Goal: Find specific page/section: Find specific page/section

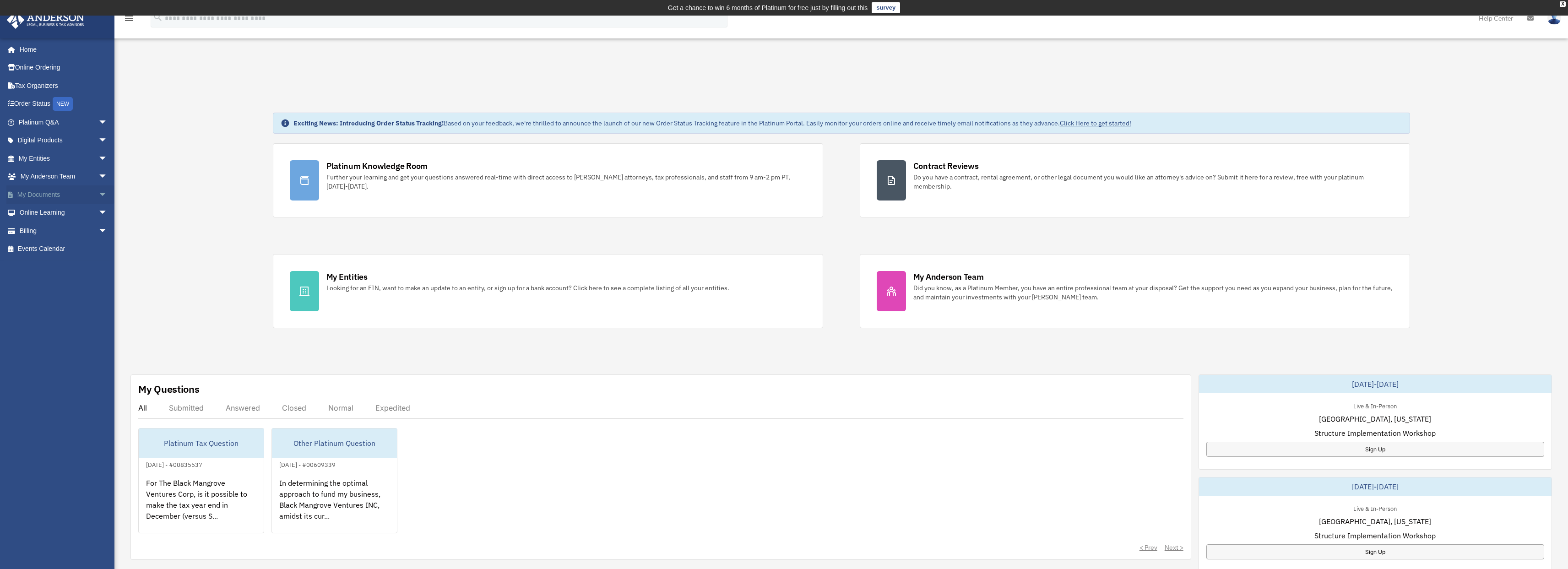
click at [99, 194] on span "arrow_drop_down" at bounding box center [108, 194] width 19 height 19
click at [40, 212] on link "Box" at bounding box center [67, 213] width 108 height 19
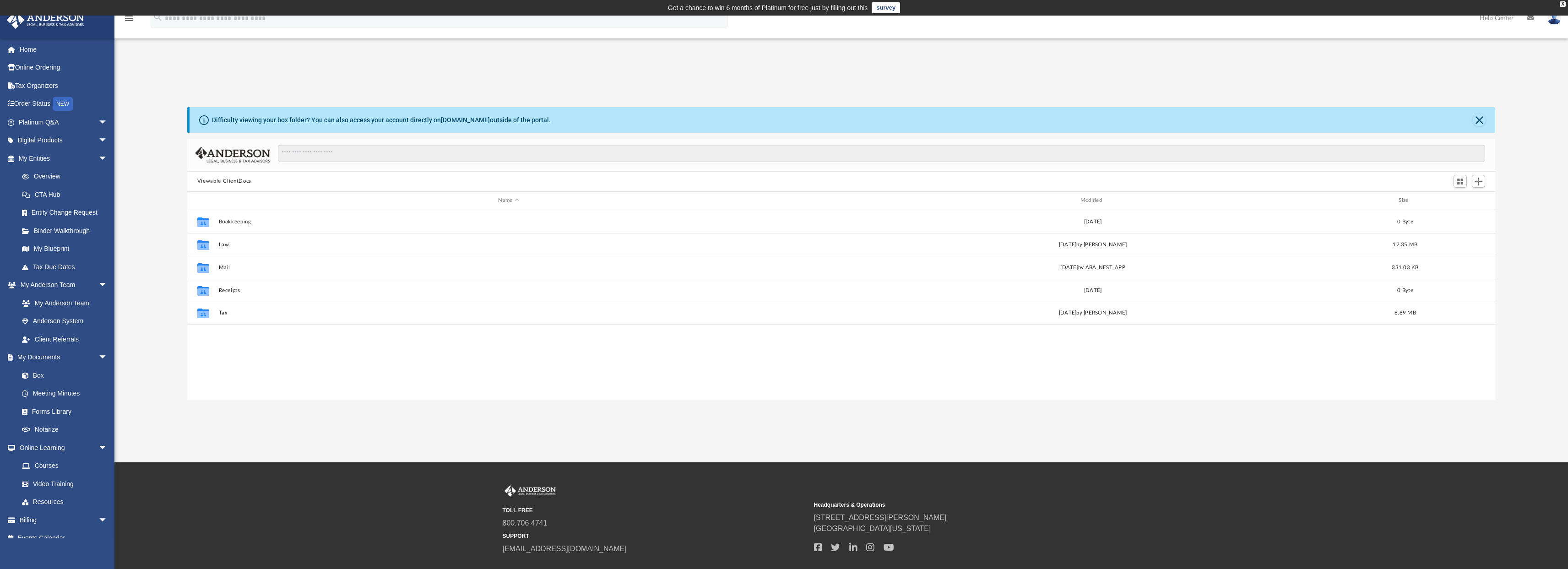
scroll to position [201, 1301]
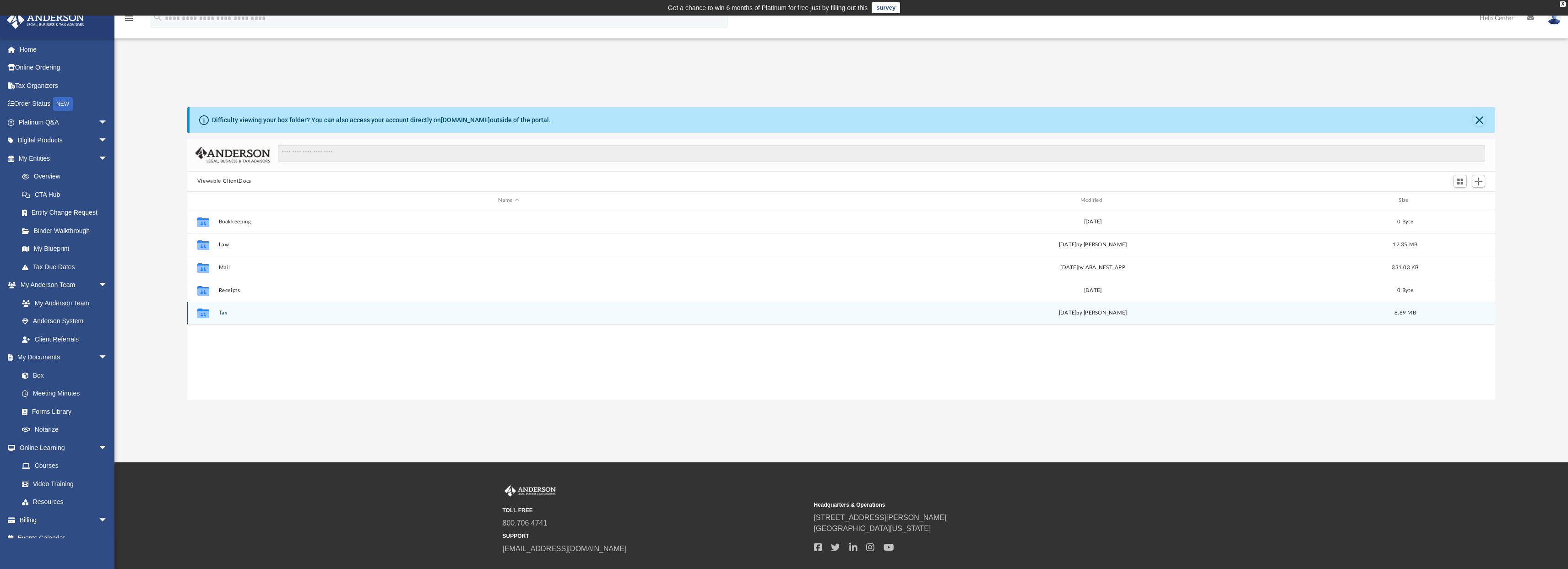
click at [217, 311] on div "Collaborated Folder Tax Fri Sep 26 2025 by Jasmine Splunge 6.89 MB" at bounding box center [841, 313] width 1308 height 23
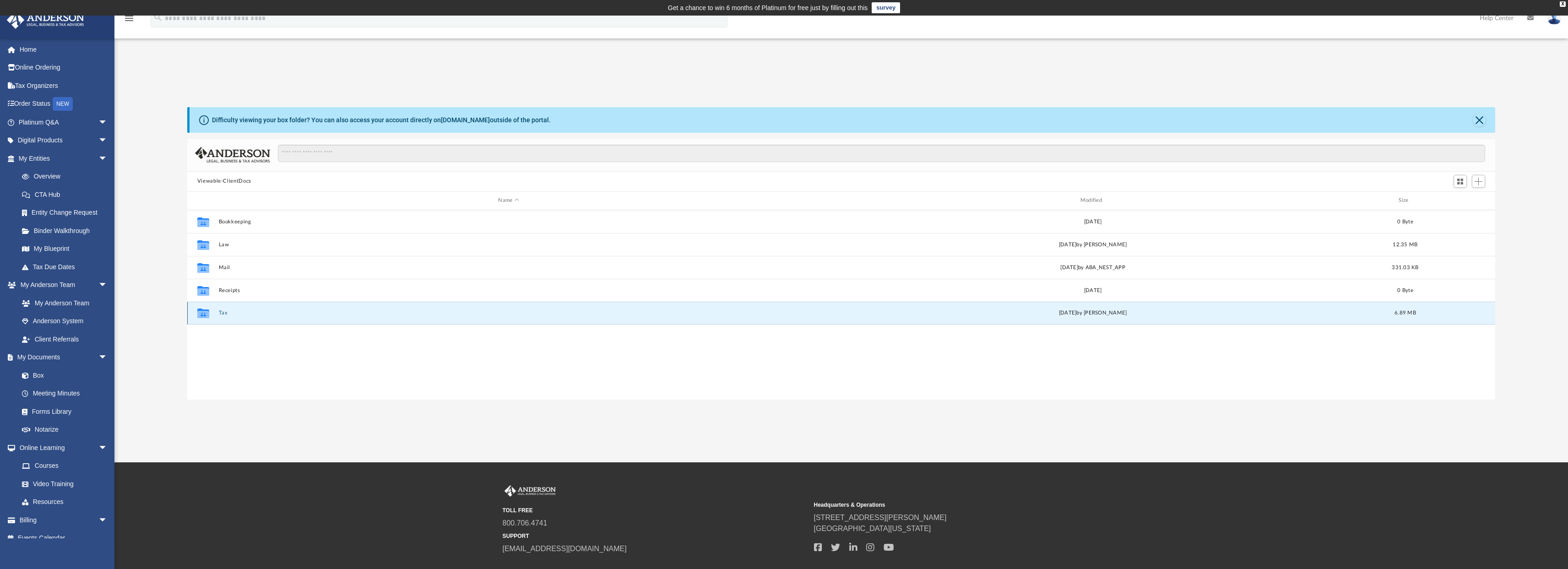
click at [222, 313] on button "Tax" at bounding box center [508, 312] width 580 height 6
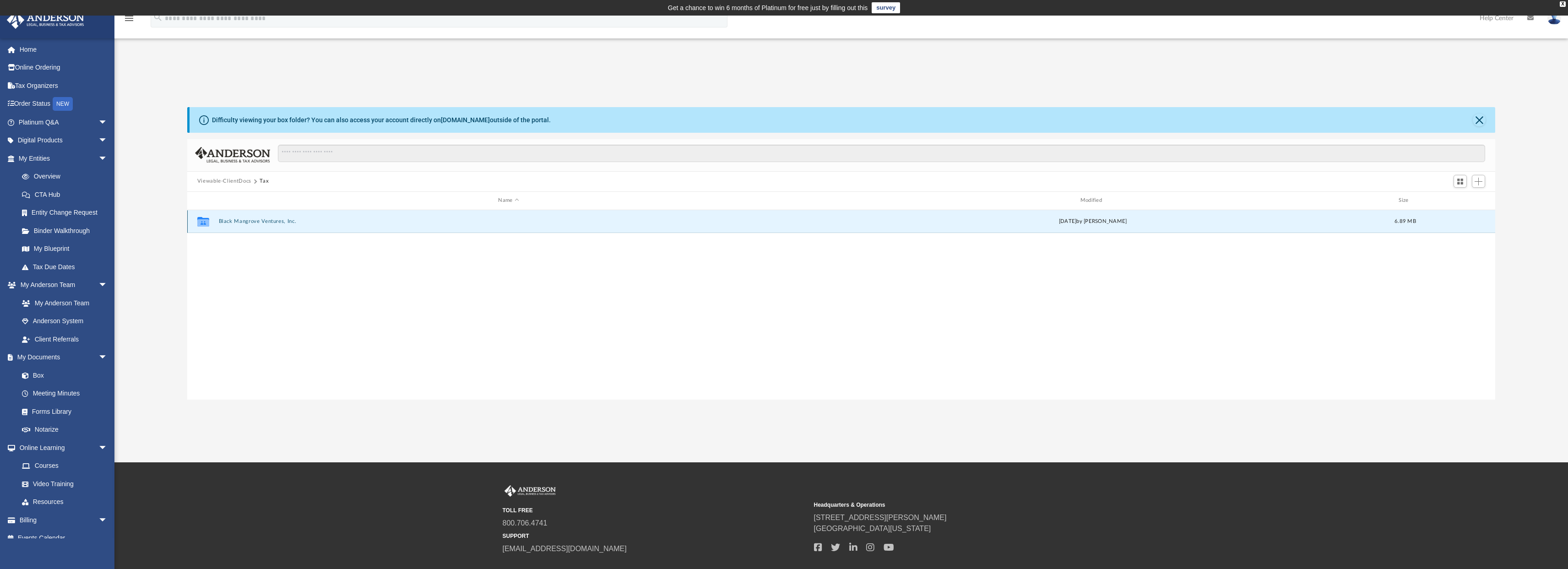
click at [258, 223] on button "Black Mangrove Ventures, Inc." at bounding box center [508, 221] width 580 height 6
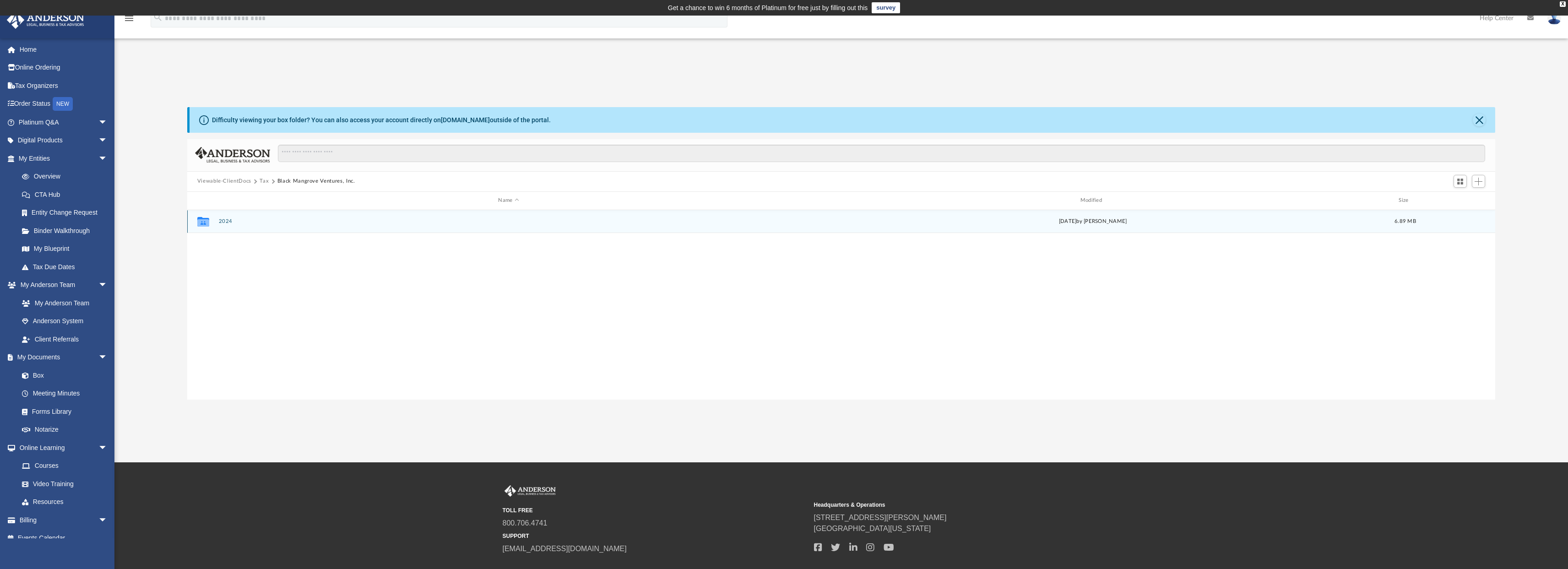
click at [225, 223] on button "2024" at bounding box center [508, 221] width 580 height 6
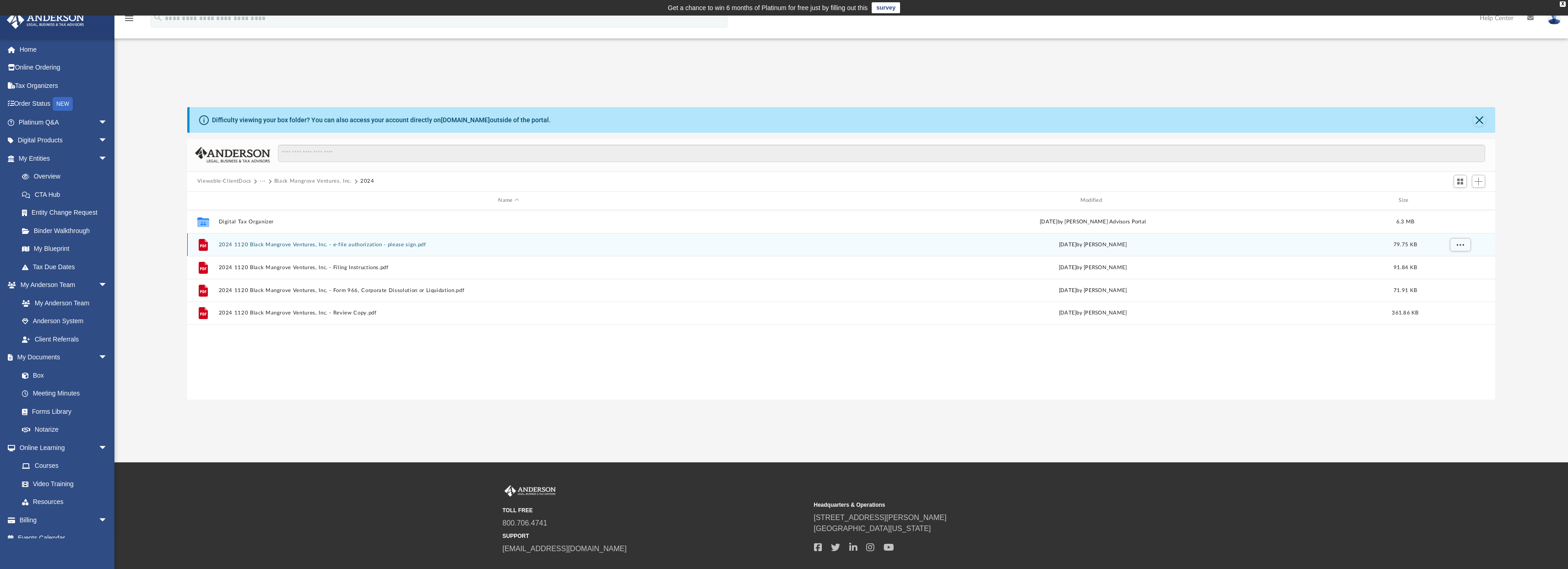
click at [299, 244] on button "2024 1120 Black Mangrove Ventures, Inc. - e-file authorization - please sign.pdf" at bounding box center [508, 243] width 580 height 6
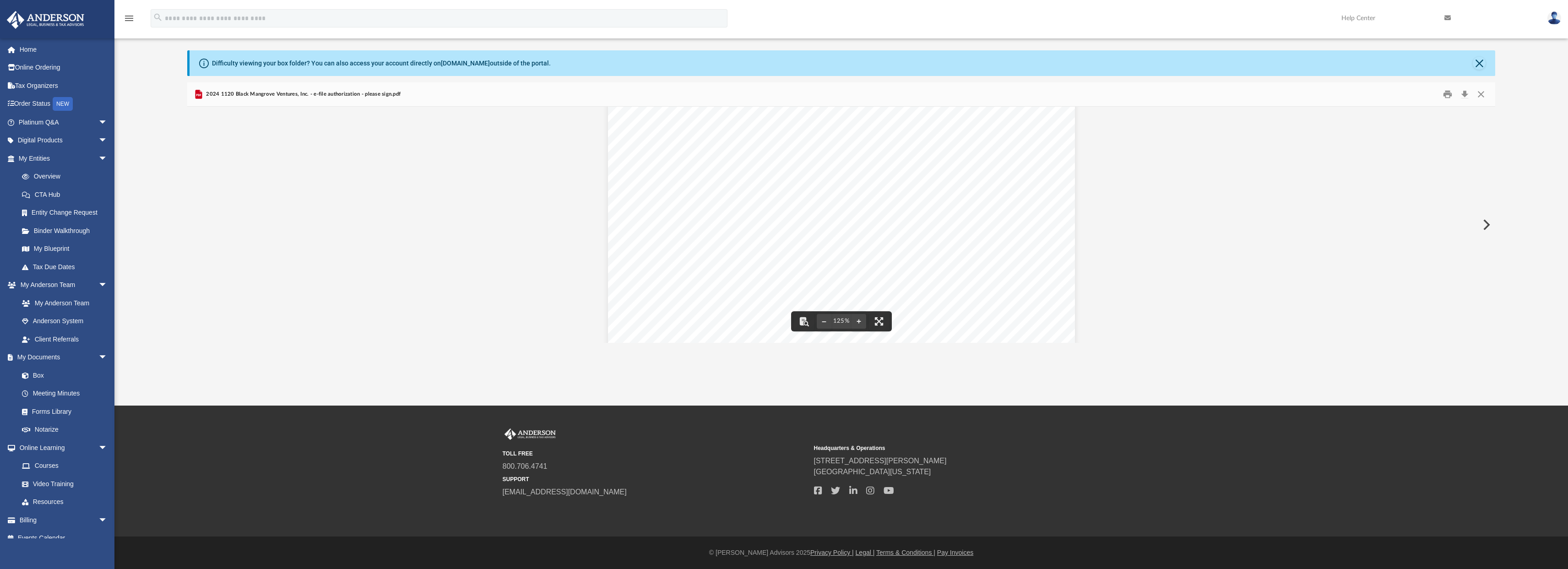
scroll to position [263, 0]
click at [1484, 220] on button "Preview" at bounding box center [1485, 225] width 20 height 26
click at [1488, 222] on button "Preview" at bounding box center [1485, 225] width 20 height 26
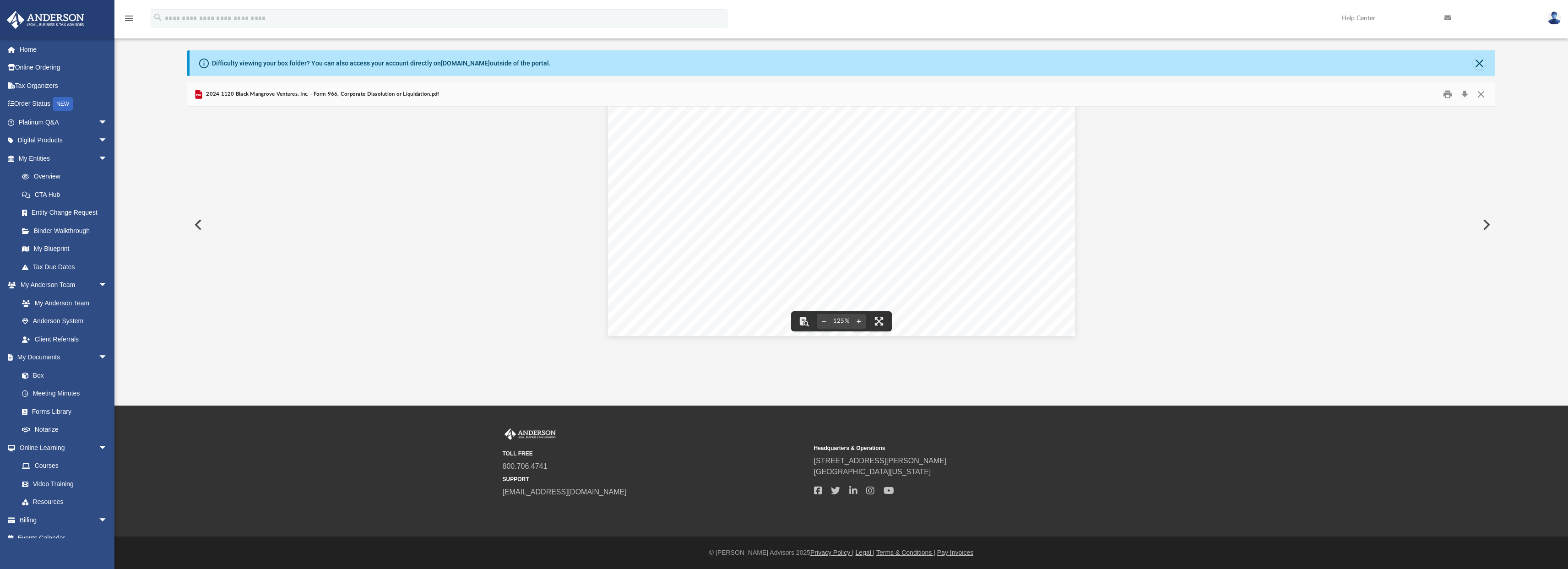
click at [1483, 226] on button "Preview" at bounding box center [1485, 225] width 20 height 26
click at [1480, 65] on button "Close" at bounding box center [1479, 63] width 13 height 13
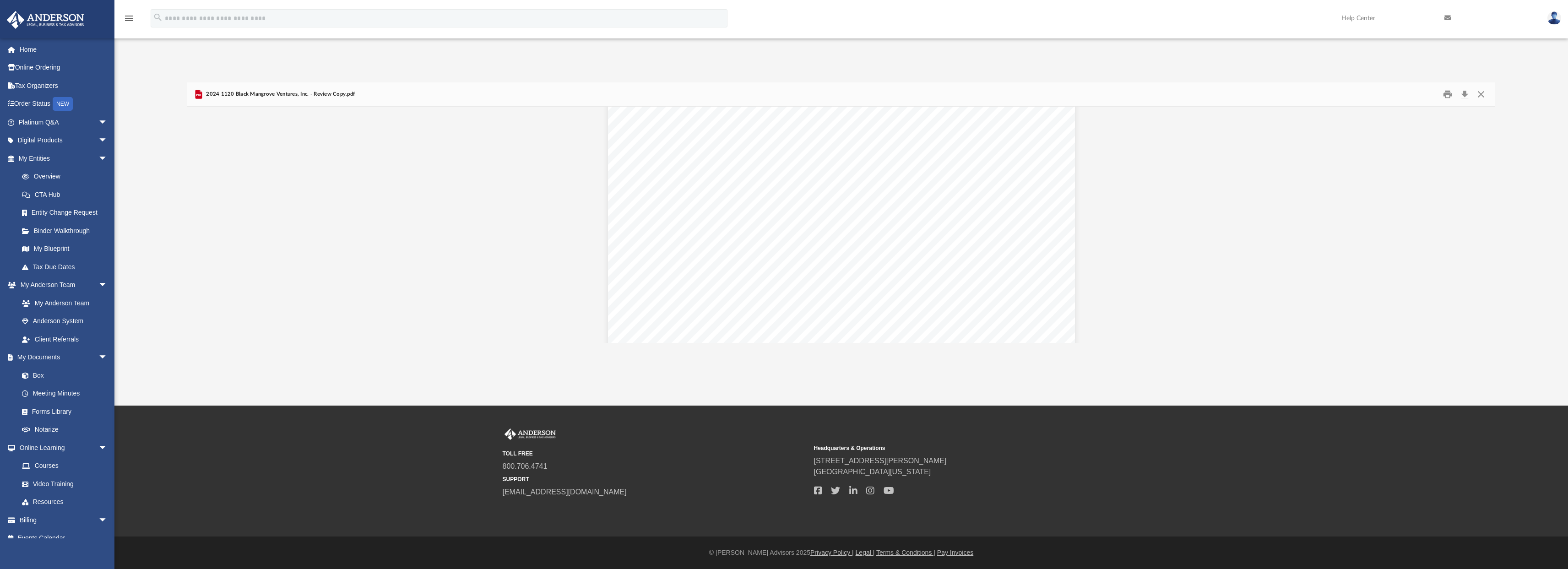
scroll to position [25, 0]
click at [1485, 97] on button "Close" at bounding box center [1481, 94] width 17 height 14
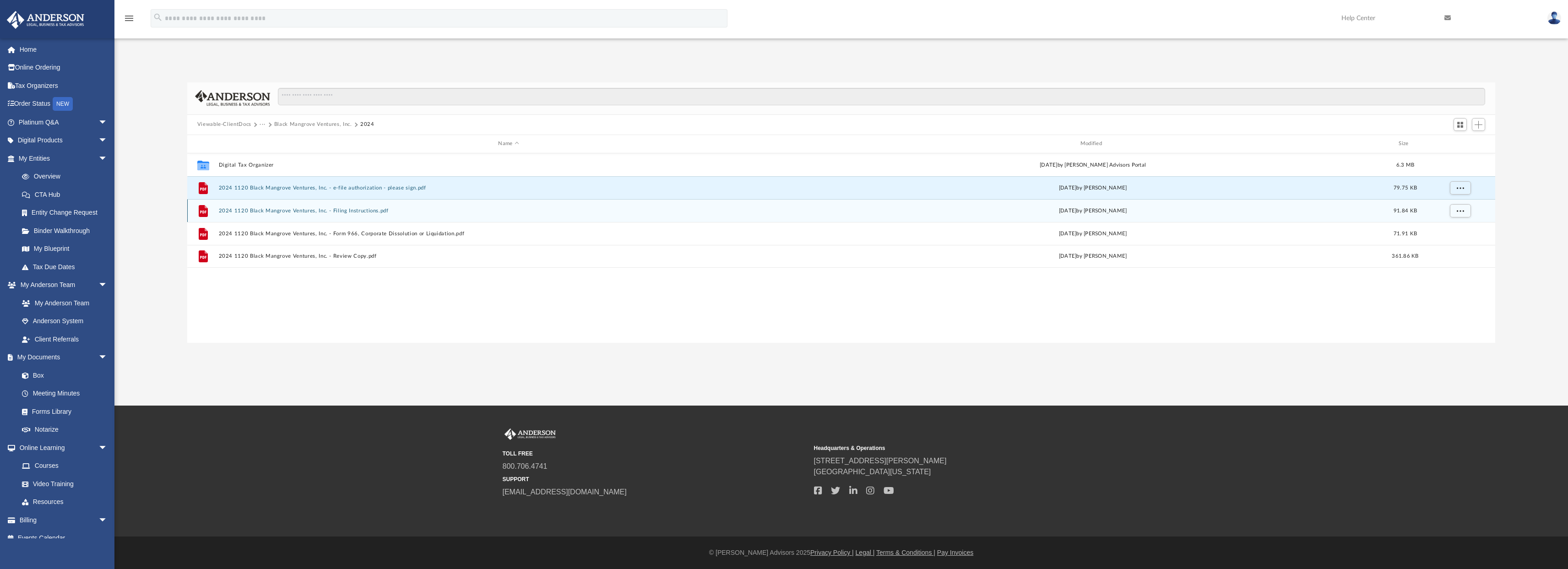
click at [289, 211] on button "2024 1120 Black Mangrove Ventures, Inc. - Filing Instructions.pdf" at bounding box center [508, 210] width 580 height 6
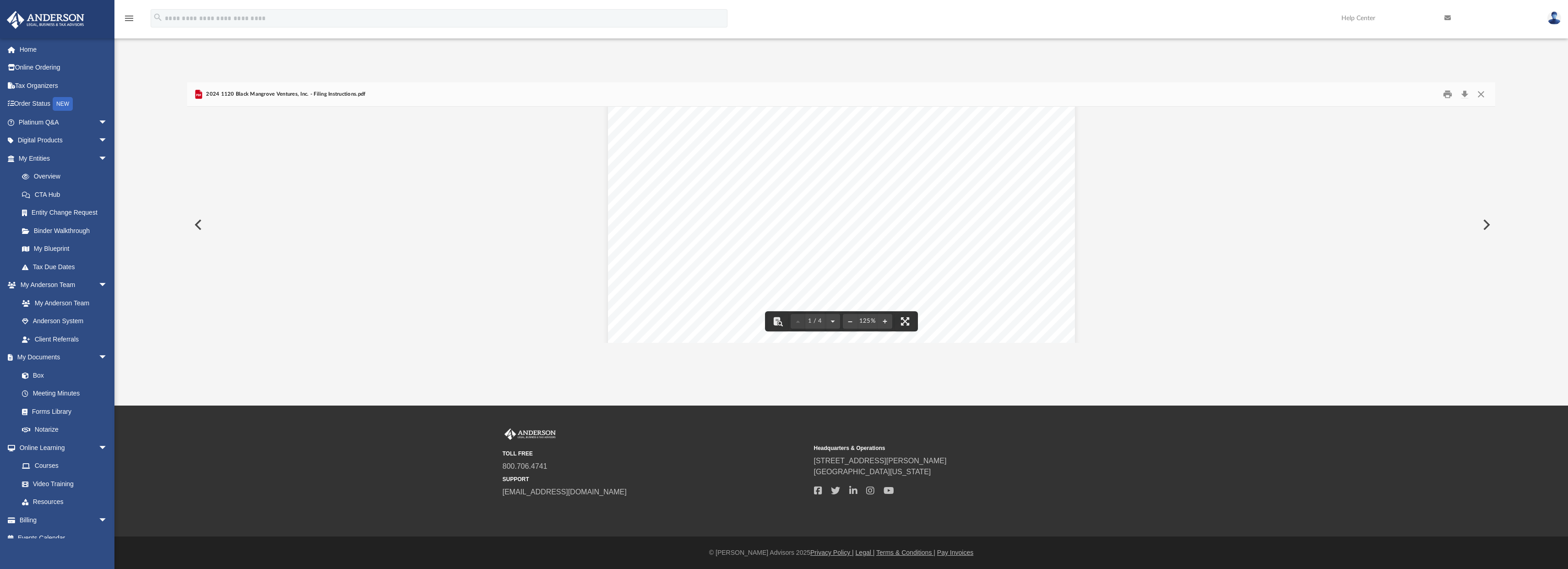
scroll to position [208, 0]
drag, startPoint x: 673, startPoint y: 124, endPoint x: 985, endPoint y: 126, distance: 312.0
click at [985, 126] on span "This return has been prepared for electronic filing. If you wish to have it tra…" at bounding box center [837, 125] width 349 height 8
click at [922, 137] on div "September 26, 2025 Black Mangrove Ventures, Inc. 3225 McLeod Dr, Suite 100 Las …" at bounding box center [841, 208] width 467 height 604
drag, startPoint x: 659, startPoint y: 142, endPoint x: 764, endPoint y: 144, distance: 105.0
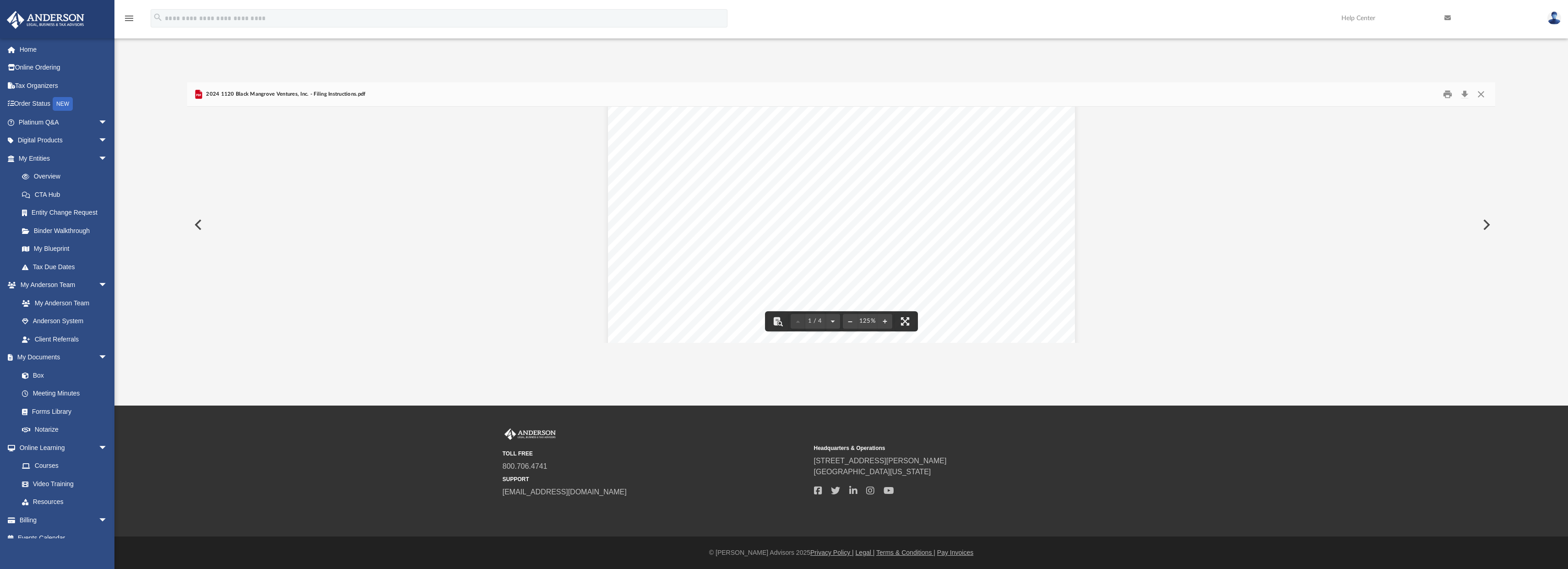
click at [764, 144] on span "return to the IRS. Do not mail the paper copy of the return to the IRS." at bounding box center [780, 142] width 235 height 8
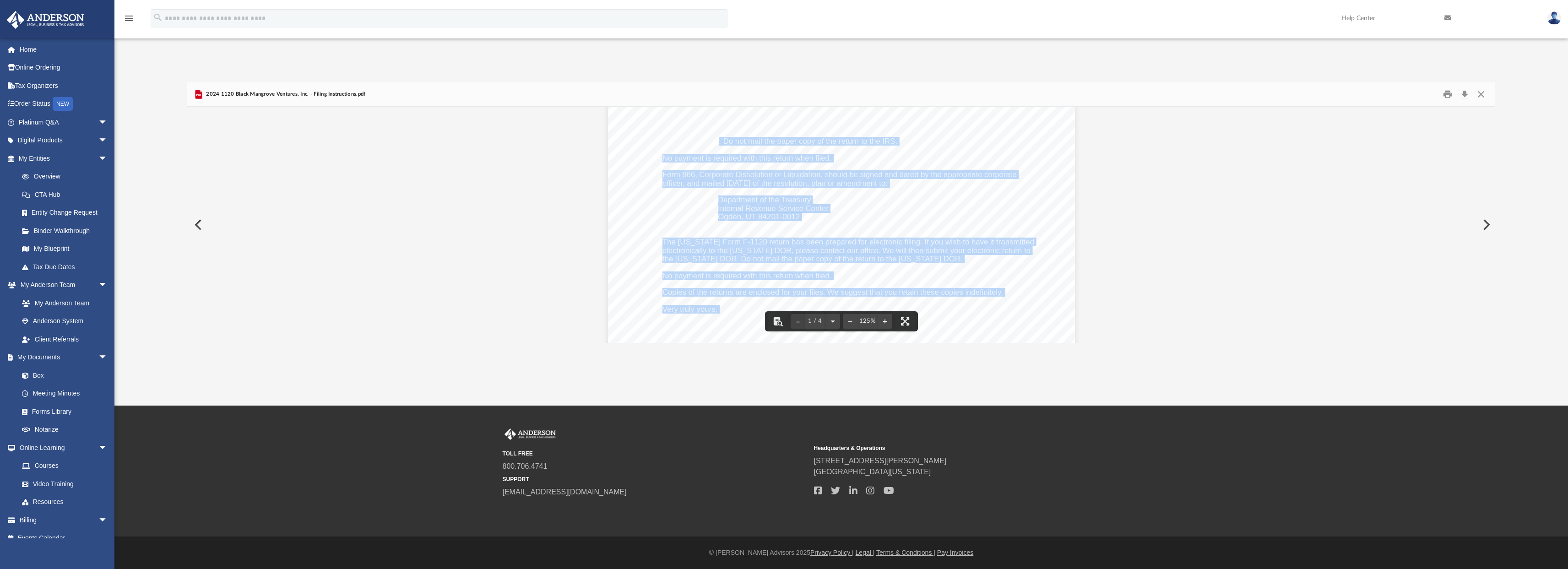
drag, startPoint x: 715, startPoint y: 143, endPoint x: 880, endPoint y: 146, distance: 165.0
click at [880, 146] on div "September 26, 2025 Black Mangrove Ventures, Inc. 3225 McLeod Dr, Suite 100 Las …" at bounding box center [841, 208] width 467 height 604
click at [916, 144] on div "September 26, 2025 Black Mangrove Ventures, Inc. 3225 McLeod Dr, Suite 100 Las …" at bounding box center [841, 208] width 467 height 604
click at [869, 148] on div "September 26, 2025 Black Mangrove Ventures, Inc. 3225 McLeod Dr, Suite 100 Las …" at bounding box center [841, 208] width 467 height 604
click at [916, 144] on div "September 26, 2025 Black Mangrove Ventures, Inc. 3225 McLeod Dr, Suite 100 Las …" at bounding box center [841, 208] width 467 height 604
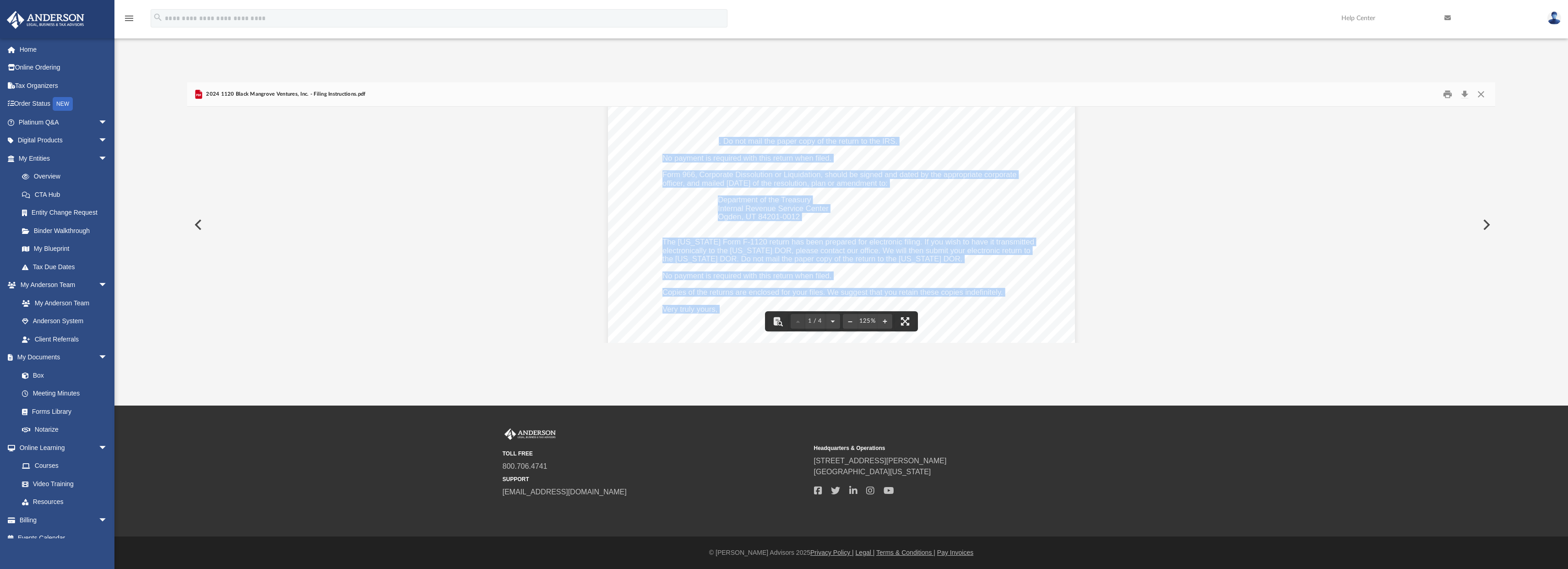
click at [837, 143] on span "return to the IRS. Do not mail the paper copy of the return to the IRS." at bounding box center [780, 142] width 235 height 8
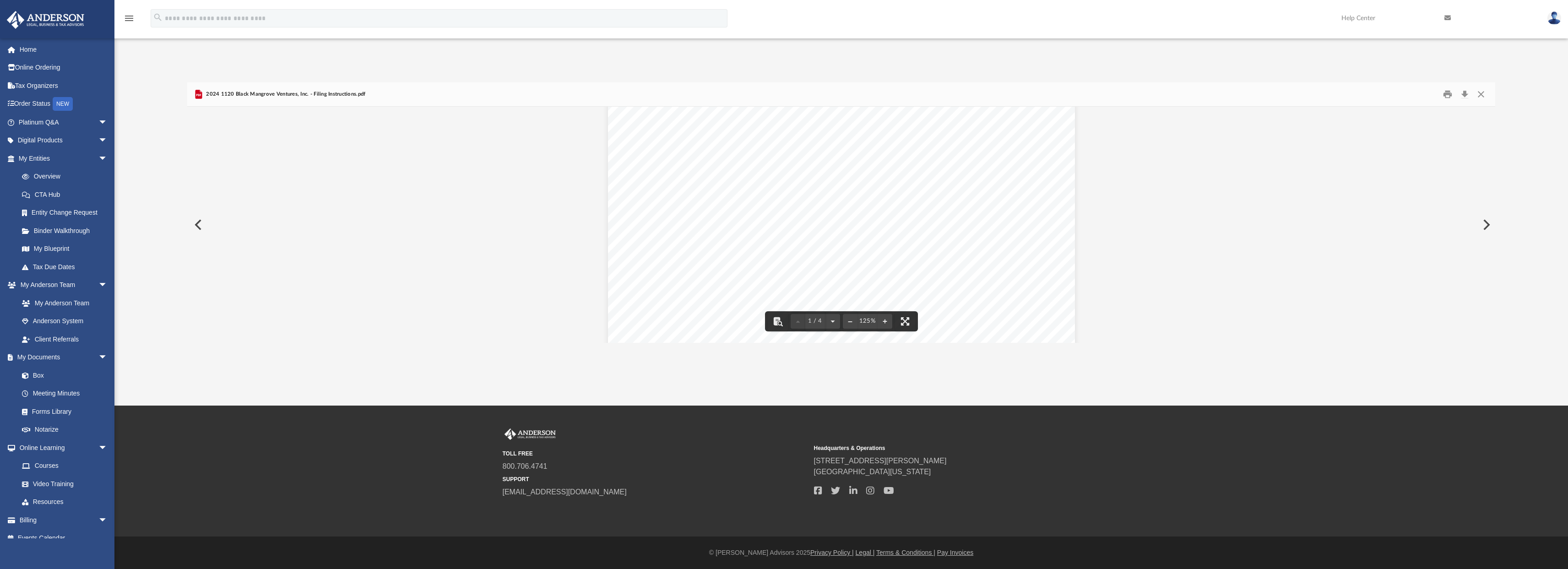
drag, startPoint x: 659, startPoint y: 172, endPoint x: 798, endPoint y: 177, distance: 139.1
click at [795, 178] on span "Form 966, Corporate Dissolution or Liquidation, should be signed and dated by t…" at bounding box center [839, 175] width 354 height 8
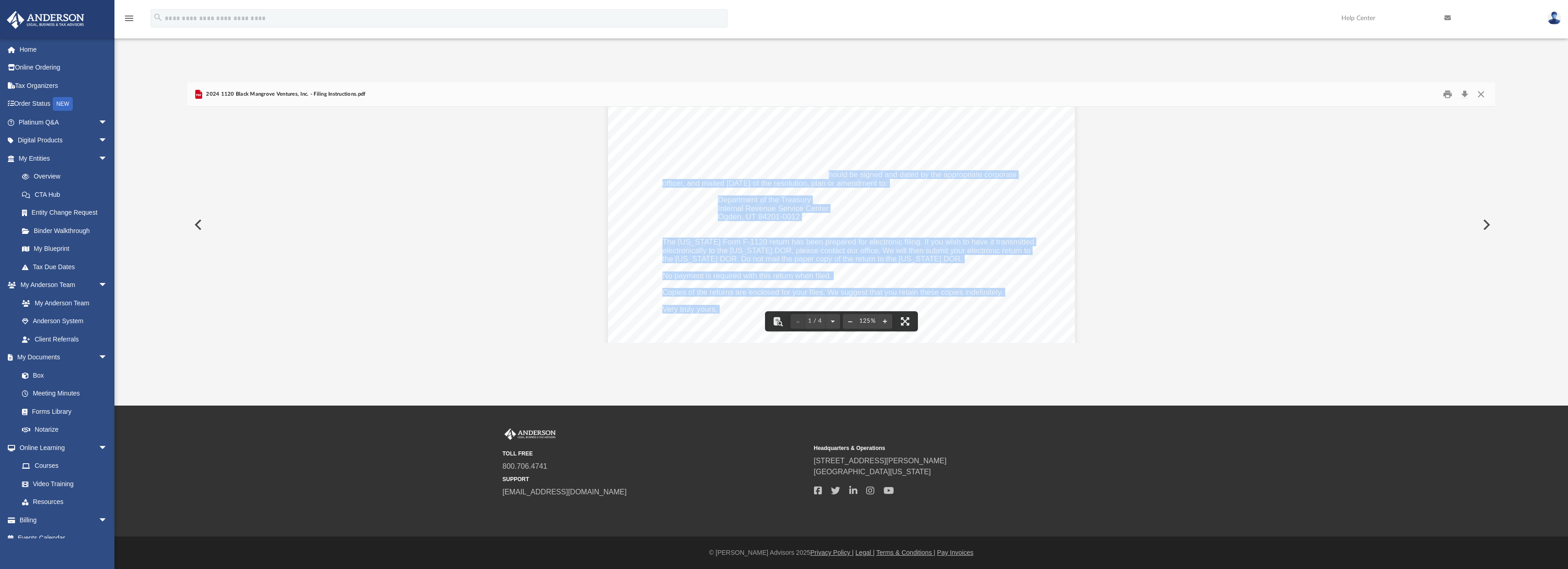
drag, startPoint x: 846, startPoint y: 175, endPoint x: 915, endPoint y: 182, distance: 69.4
click at [912, 183] on div "September 26, 2025 Black Mangrove Ventures, Inc. 3225 McLeod Dr, Suite 100 Las …" at bounding box center [841, 208] width 467 height 604
click at [915, 182] on div "September 26, 2025 Black Mangrove Ventures, Inc. 3225 McLeod Dr, Suite 100 Las …" at bounding box center [841, 208] width 467 height 604
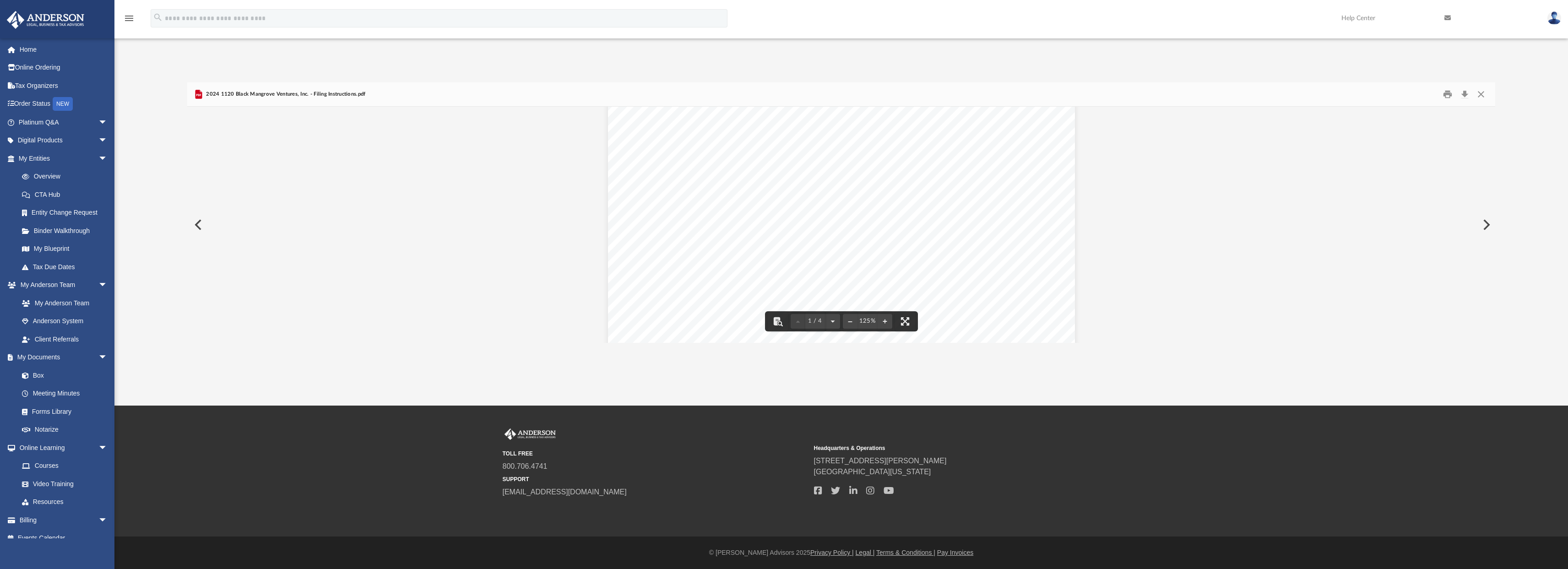
click at [940, 179] on span "Form 966, Corporate Dissolution or Liquidation, should be signed and dated by t…" at bounding box center [839, 175] width 354 height 8
drag, startPoint x: 663, startPoint y: 243, endPoint x: 798, endPoint y: 247, distance: 135.1
click at [798, 247] on div "September 26, 2025 Black Mangrove Ventures, Inc. 3225 McLeod Dr, Suite 100 Las …" at bounding box center [841, 208] width 467 height 604
click at [878, 254] on span "electronically to the Florida DOR, please contact our office. We will then subm…" at bounding box center [846, 251] width 368 height 8
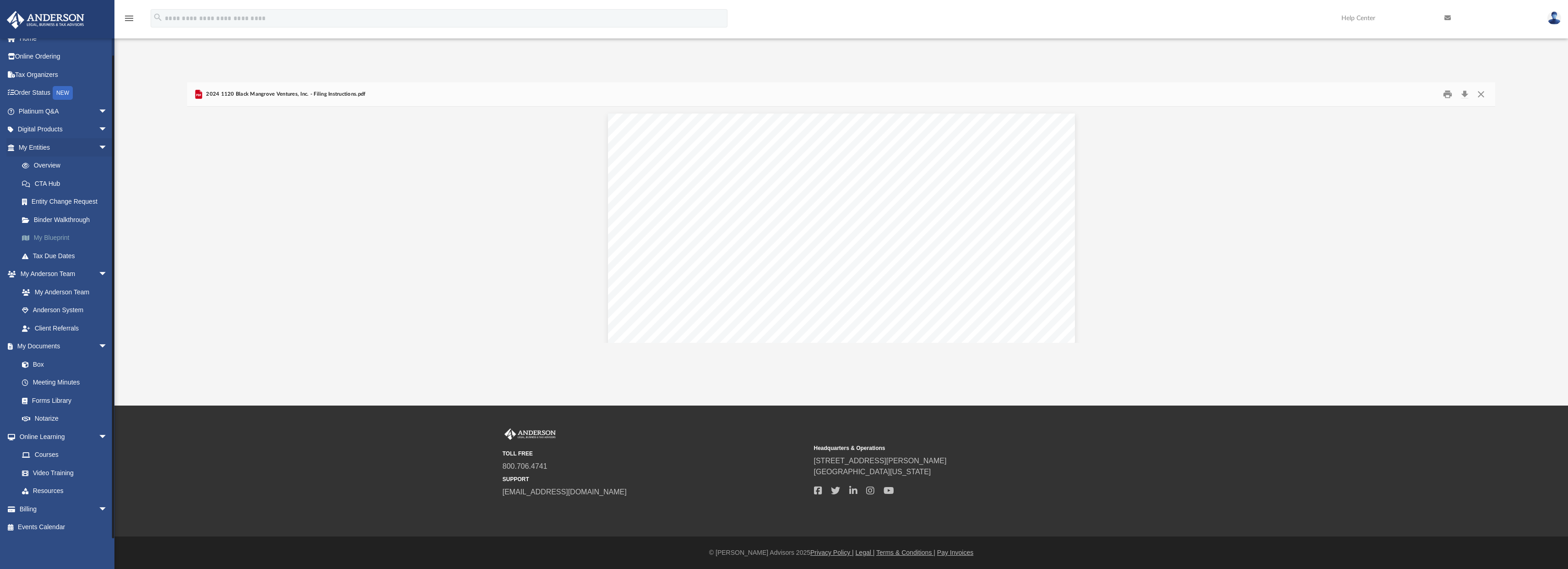
click at [48, 236] on link "My Blueprint" at bounding box center [67, 238] width 108 height 19
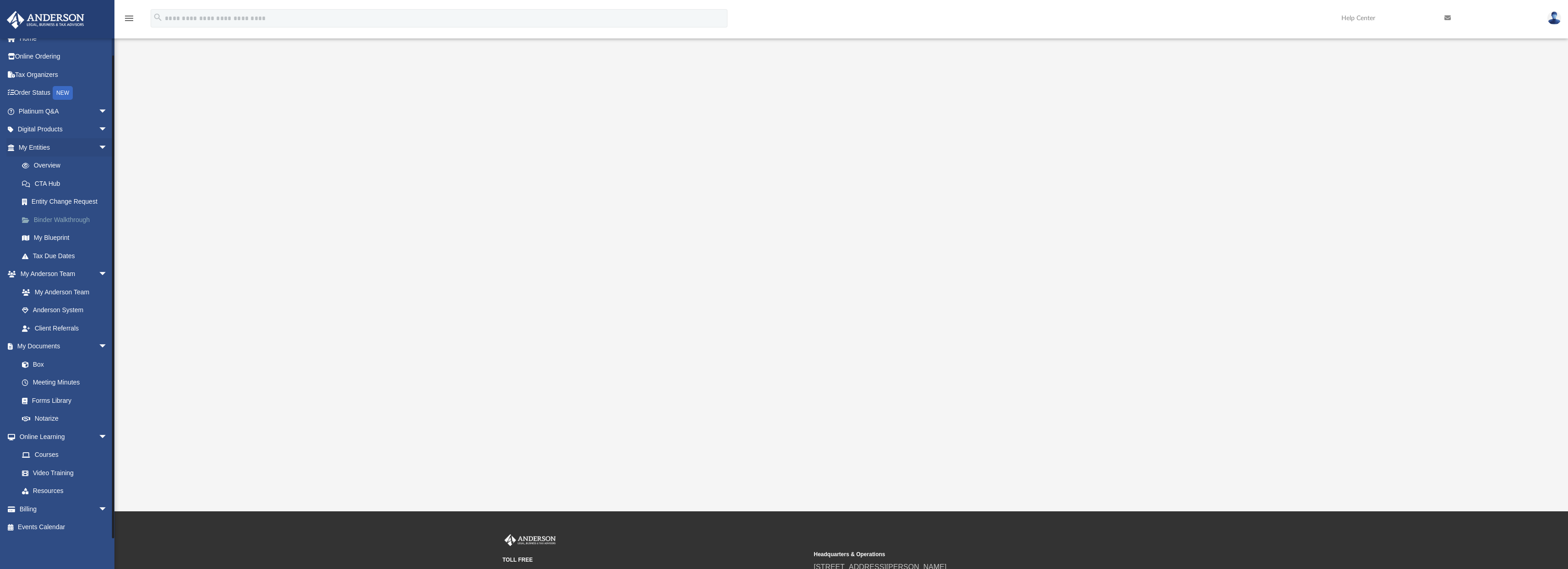
click at [46, 220] on link "Binder Walkthrough" at bounding box center [67, 219] width 108 height 19
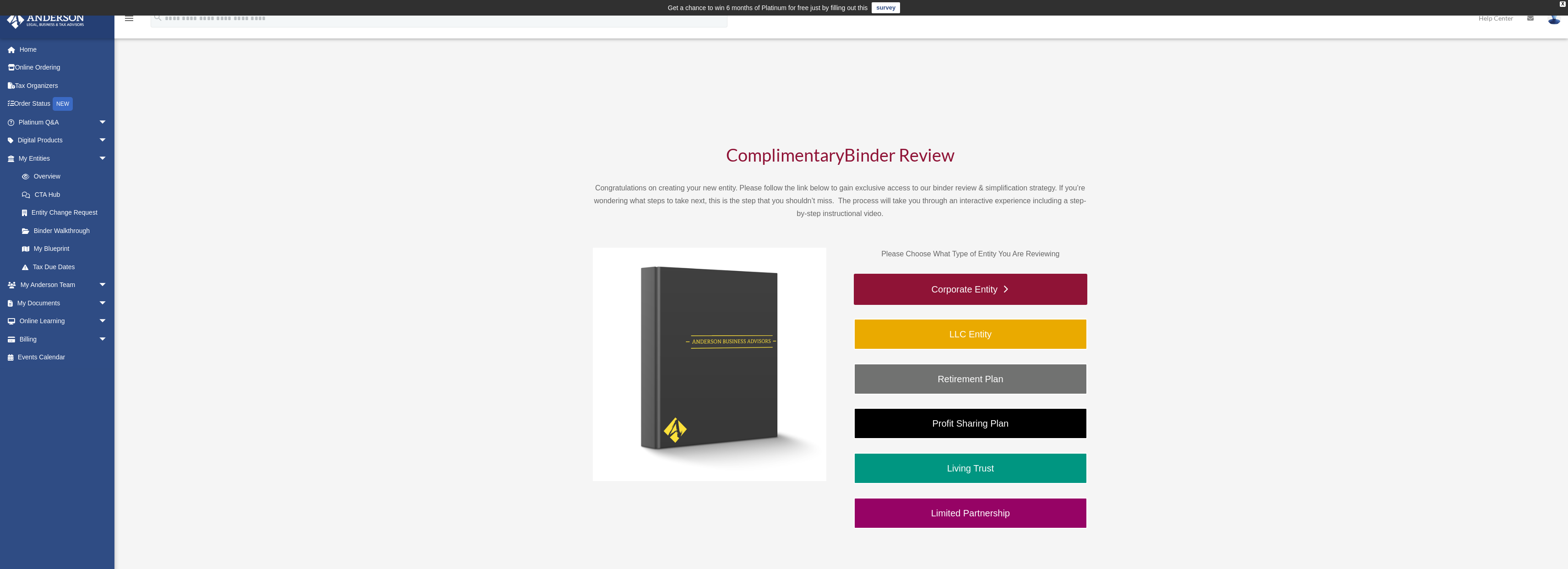
click at [977, 290] on link "Corporate Entity" at bounding box center [971, 289] width 233 height 31
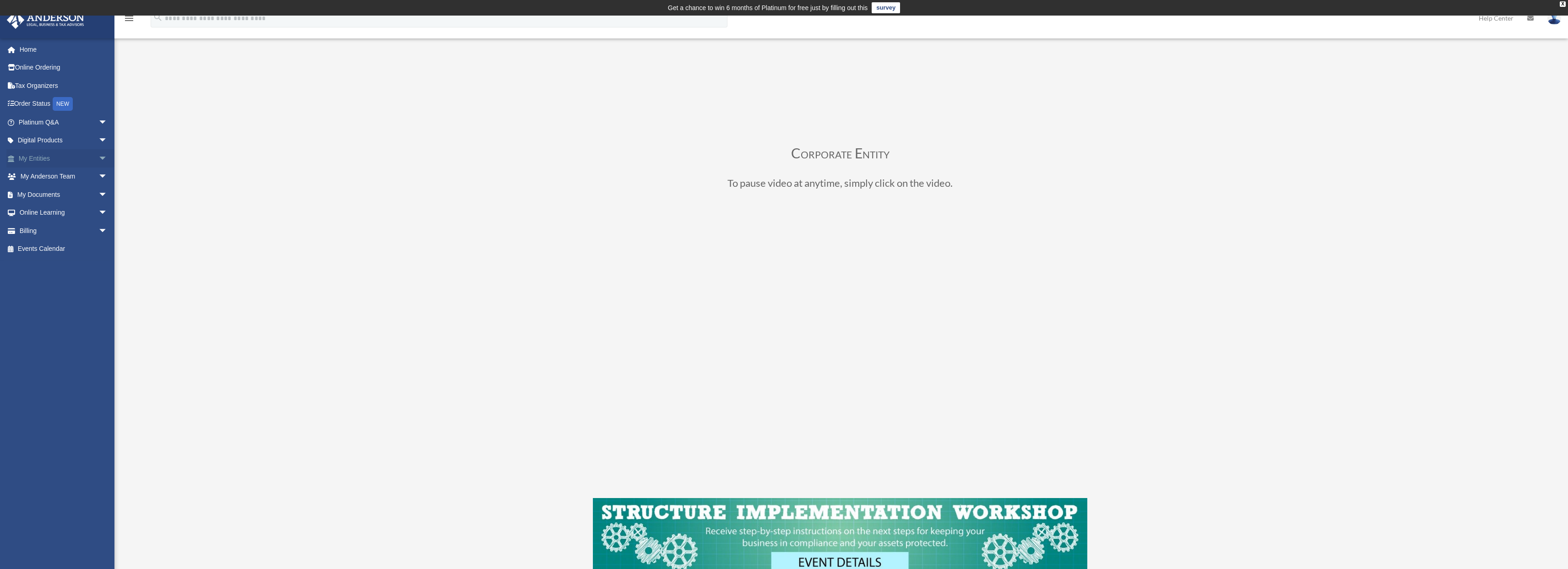
click at [38, 158] on link "My Entities arrow_drop_down" at bounding box center [63, 158] width 115 height 19
click at [49, 195] on link "My Documents arrow_drop_down" at bounding box center [63, 194] width 115 height 19
click at [99, 194] on span "arrow_drop_down" at bounding box center [108, 194] width 19 height 19
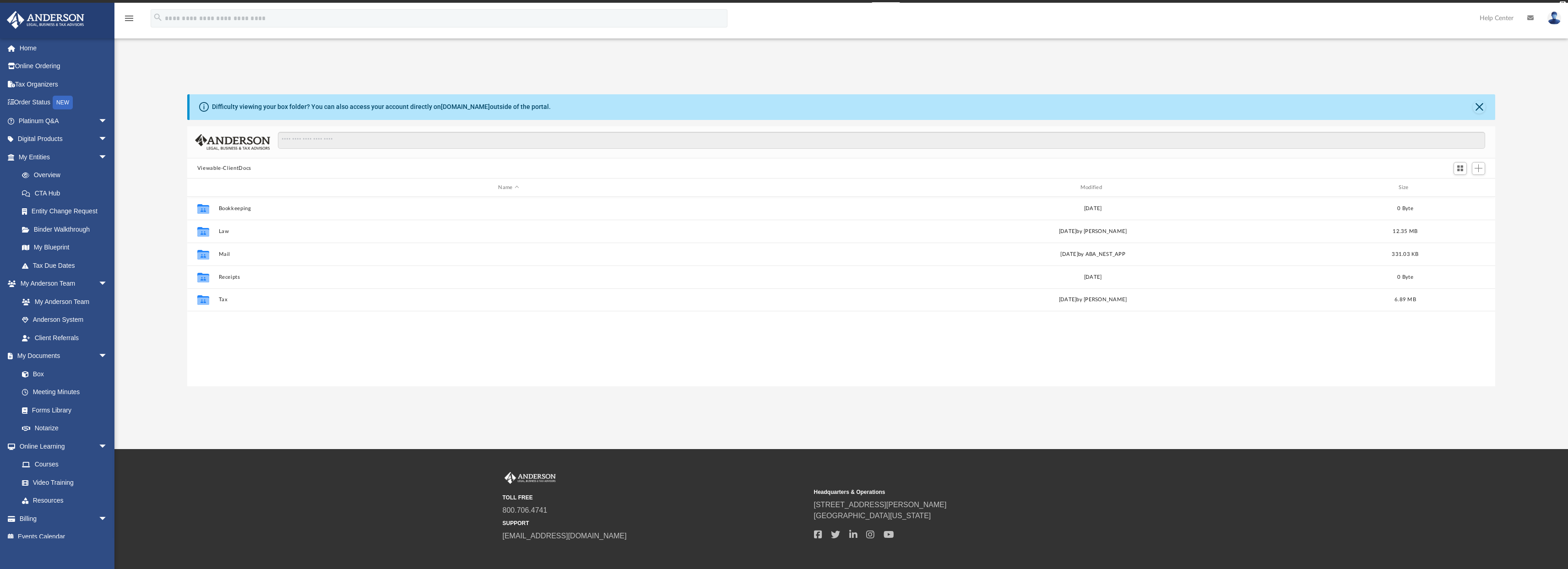
scroll to position [2, 0]
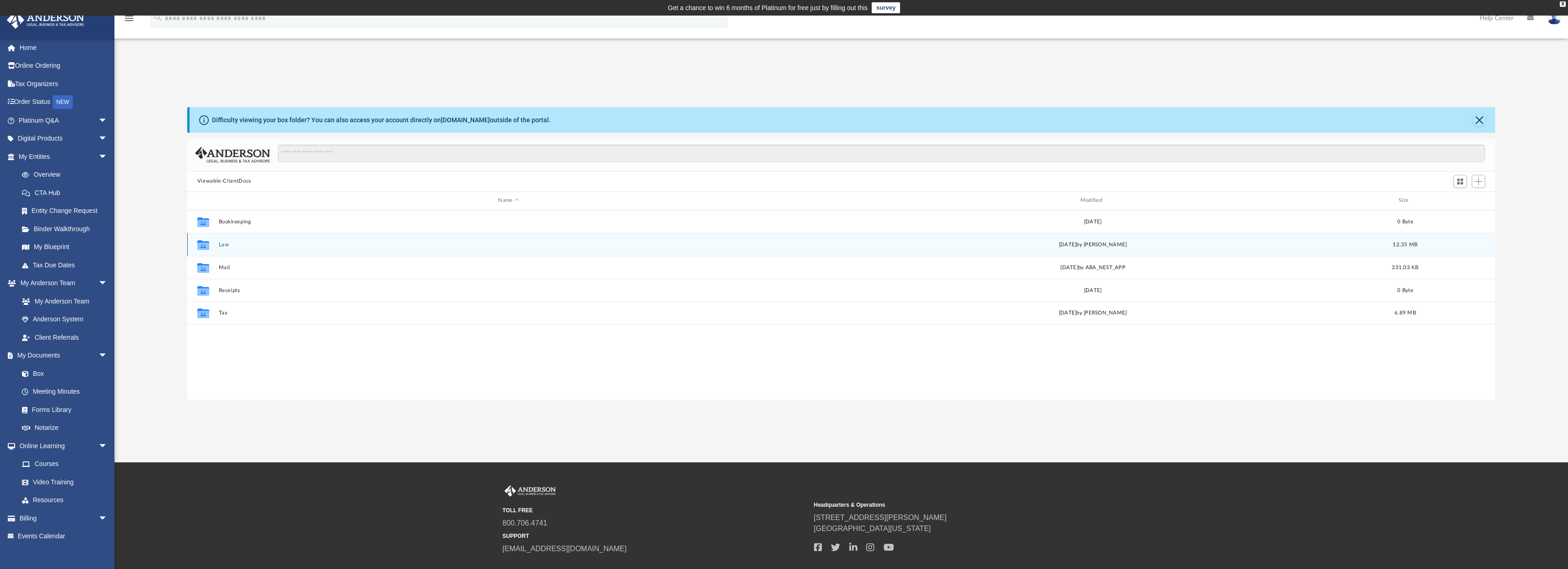
click at [222, 244] on button "Law" at bounding box center [508, 243] width 580 height 6
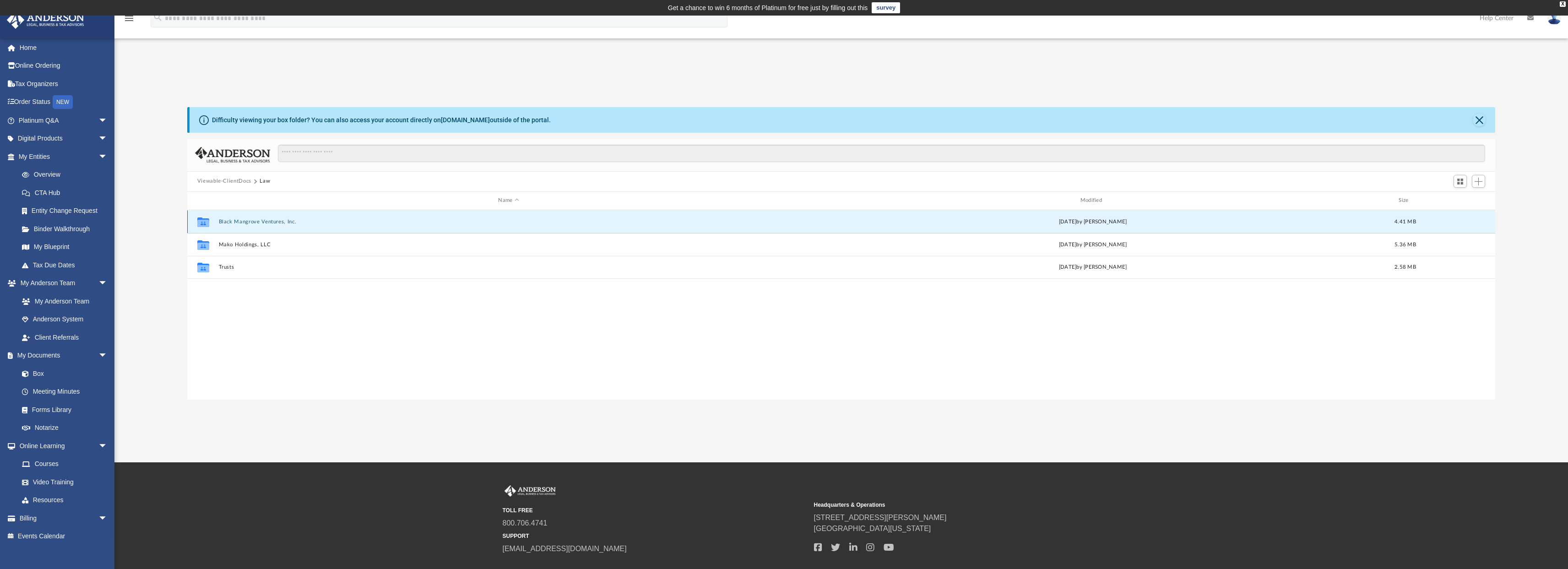
click at [242, 222] on button "Black Mangrove Ventures, Inc." at bounding box center [508, 221] width 580 height 6
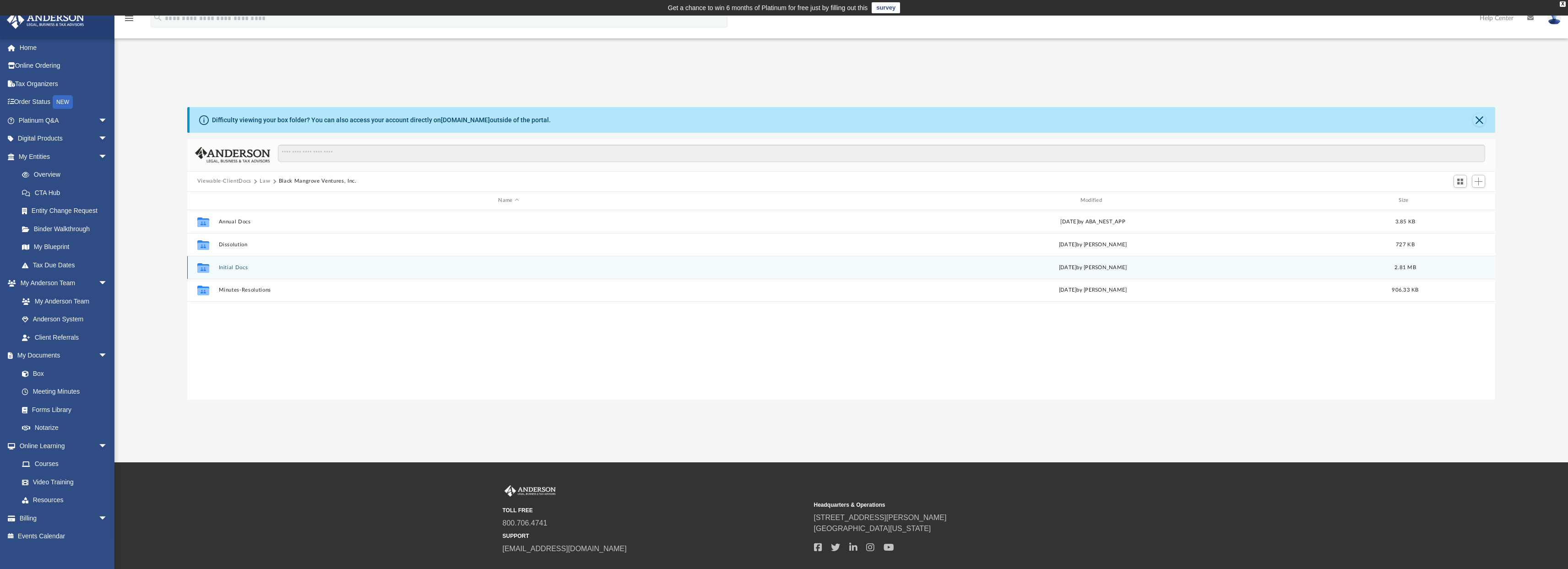
click at [233, 266] on button "Initial Docs" at bounding box center [508, 267] width 580 height 6
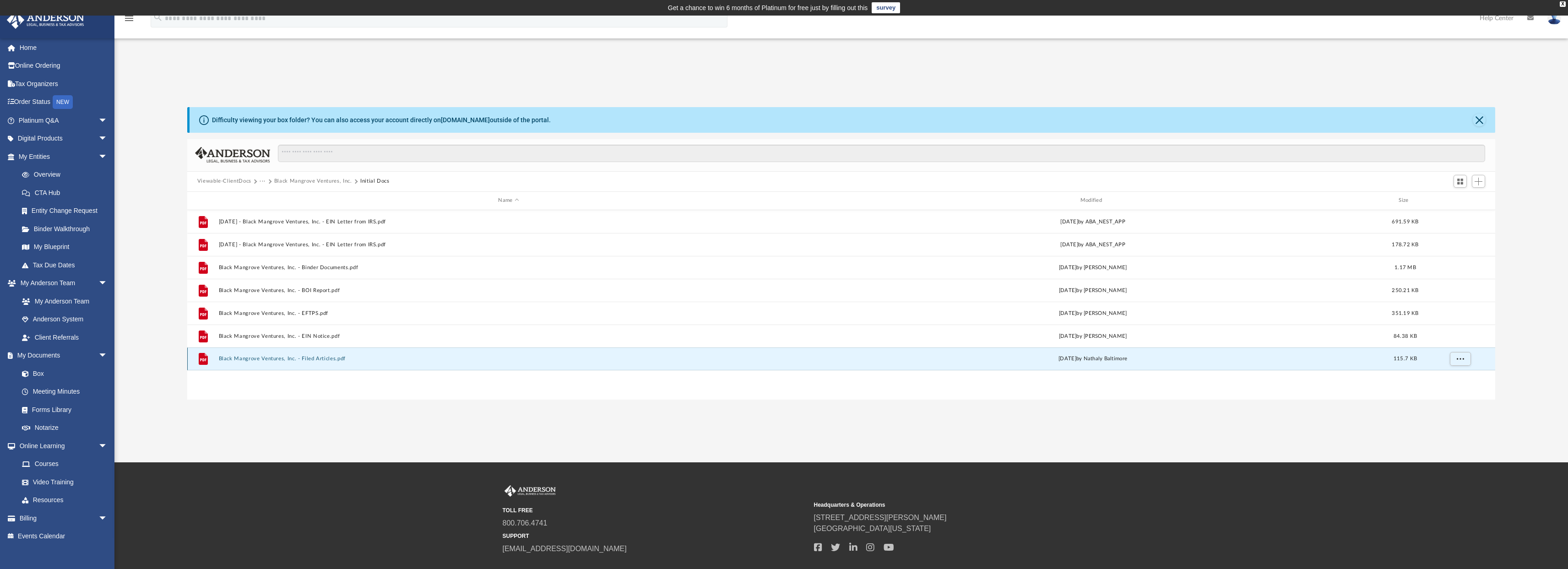
click at [255, 358] on button "Black Mangrove Ventures, Inc. - Filed Articles.pdf" at bounding box center [508, 358] width 580 height 6
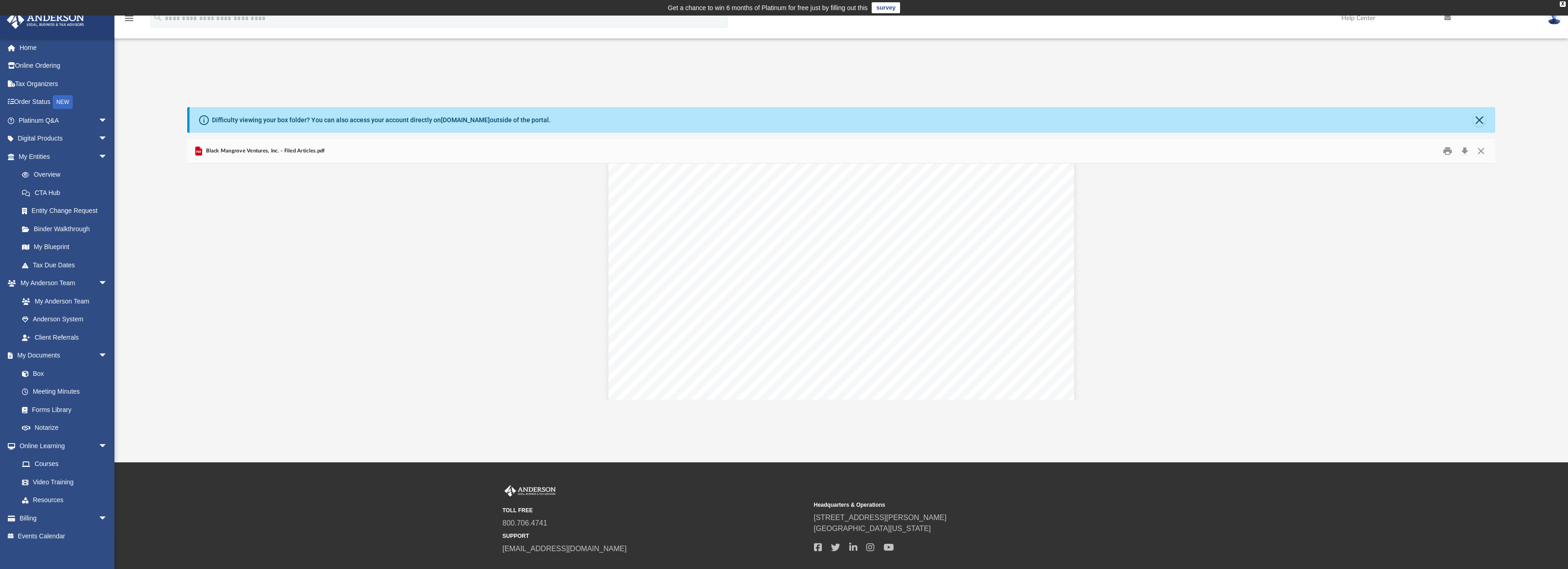
scroll to position [0, 0]
click at [33, 367] on link "Box" at bounding box center [67, 373] width 108 height 19
click at [33, 370] on link "Box" at bounding box center [67, 373] width 108 height 19
click at [34, 372] on link "Box" at bounding box center [67, 373] width 108 height 19
